Goal: Information Seeking & Learning: Learn about a topic

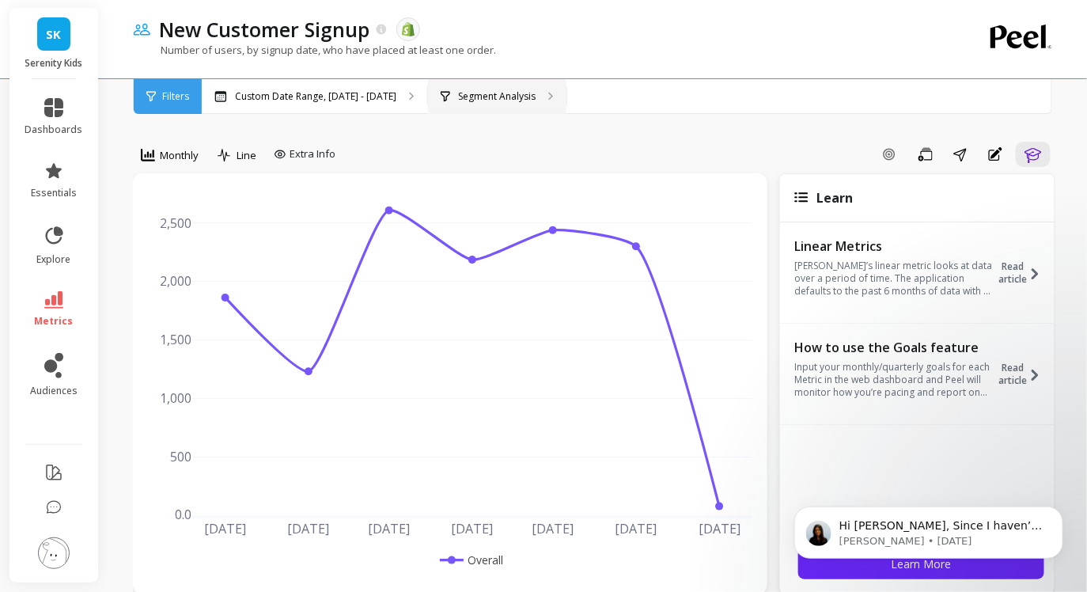
click at [558, 103] on div "Segment Analysis" at bounding box center [497, 96] width 139 height 35
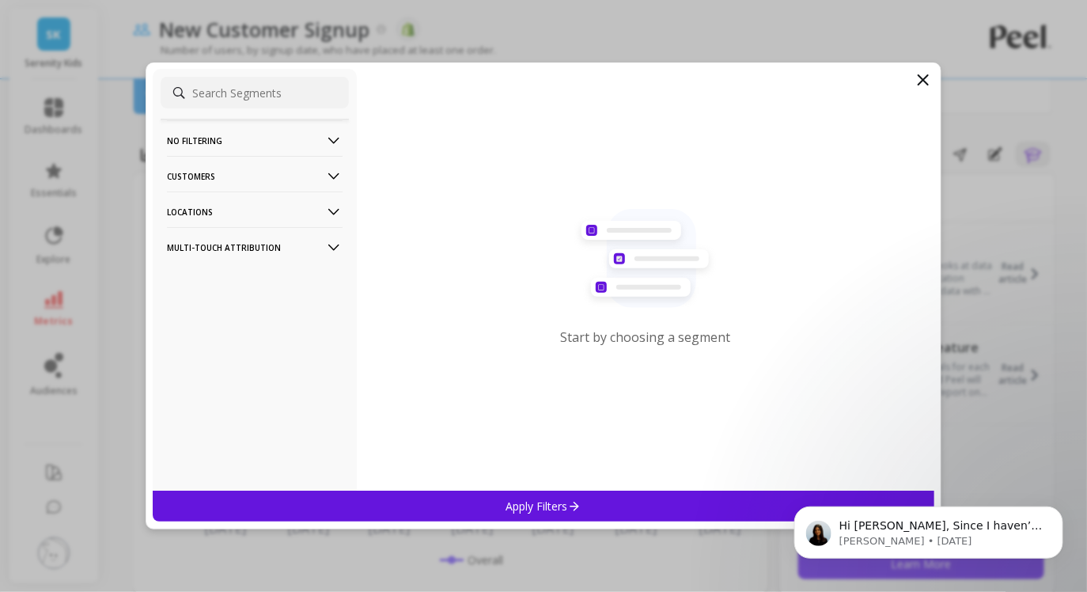
click at [317, 177] on p "Customers" at bounding box center [255, 176] width 176 height 40
click at [282, 208] on div "Data Source" at bounding box center [255, 206] width 188 height 25
